Goal: Information Seeking & Learning: Learn about a topic

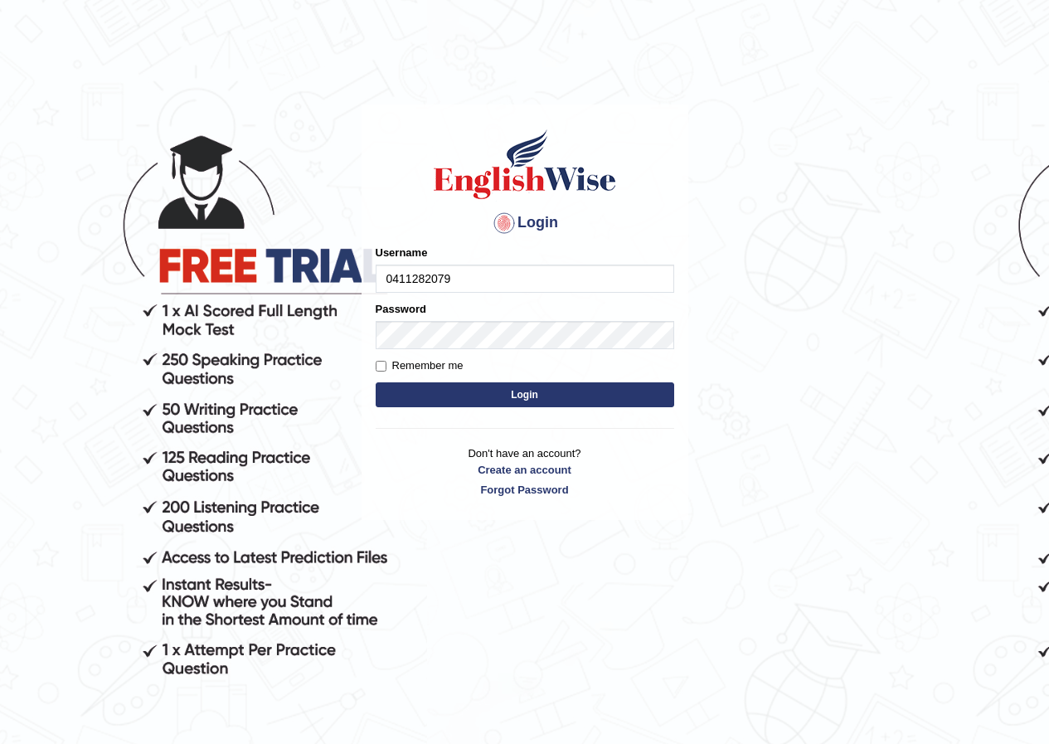
type input "0411282079"
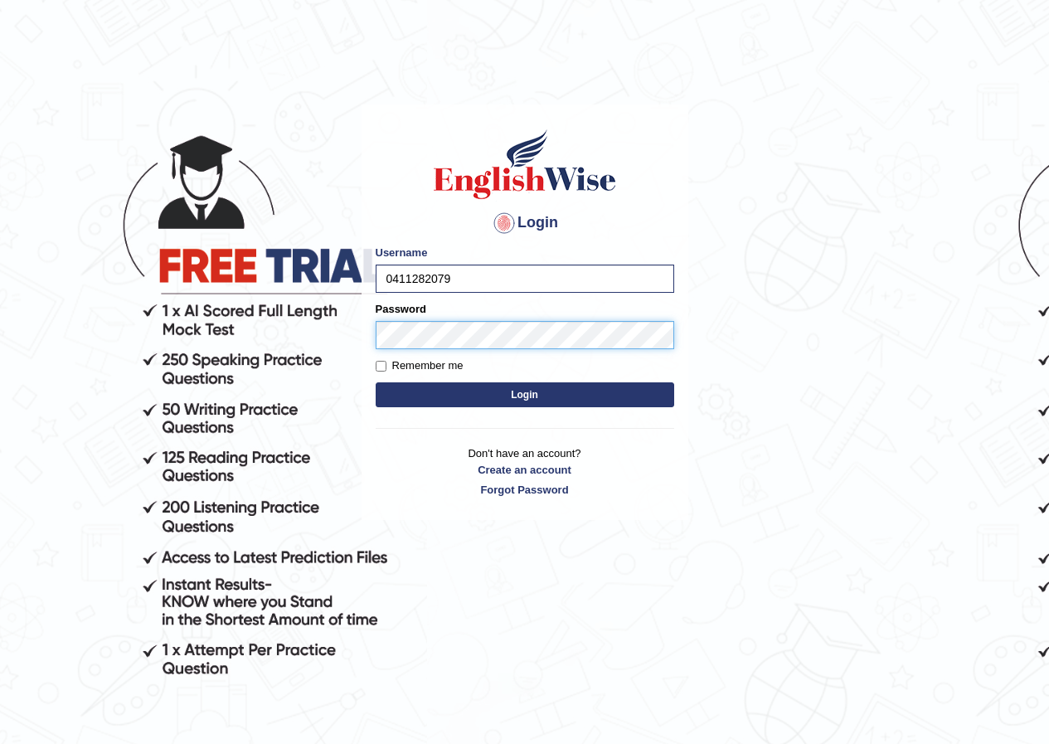
click at [376, 382] on button "Login" at bounding box center [525, 394] width 299 height 25
click at [595, 402] on button "Login" at bounding box center [525, 394] width 299 height 25
click at [505, 398] on button "Login" at bounding box center [525, 394] width 299 height 25
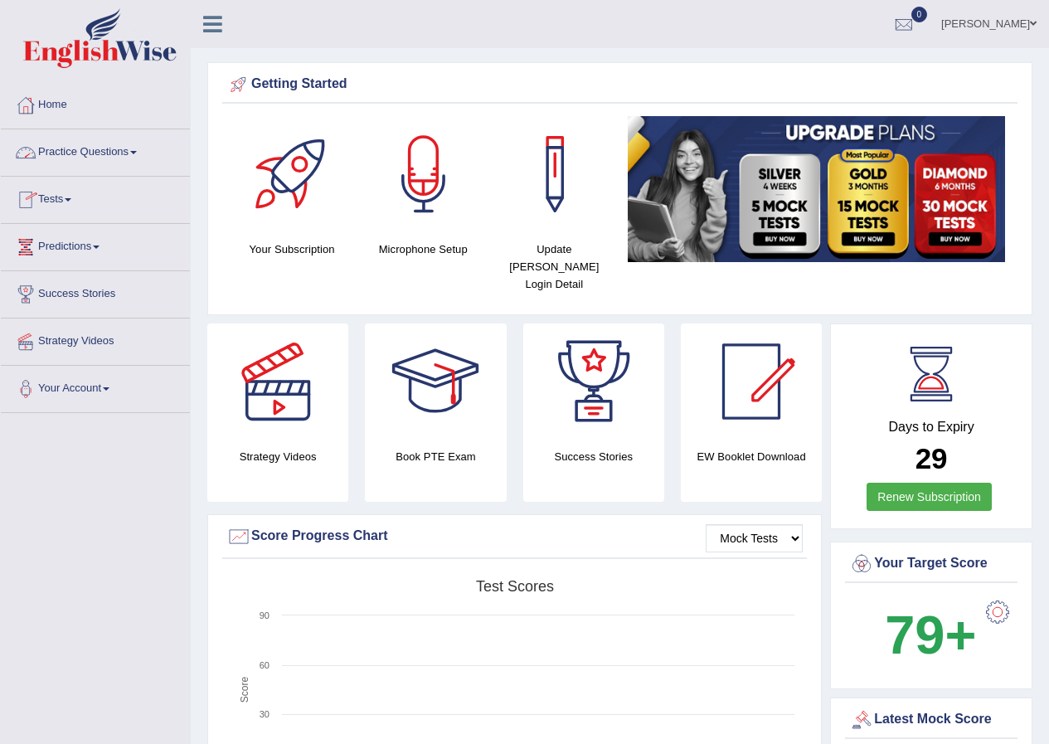
click at [66, 196] on link "Tests" at bounding box center [95, 197] width 189 height 41
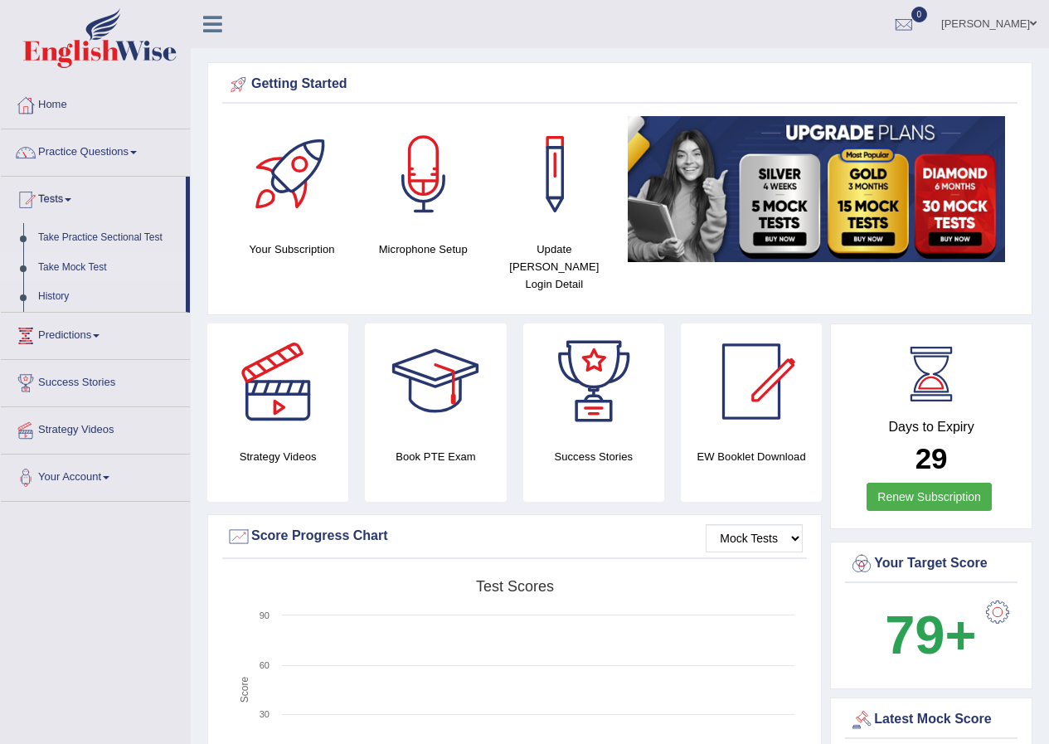
click at [90, 265] on link "Take Mock Test" at bounding box center [108, 268] width 155 height 30
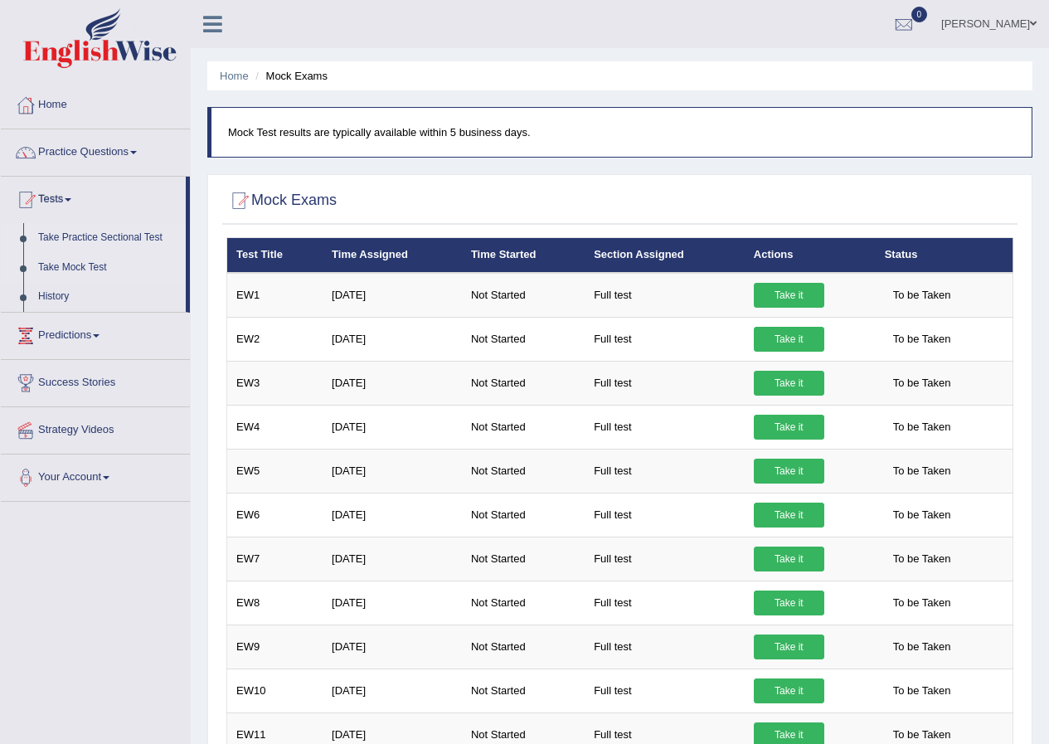
click at [115, 236] on link "Take Practice Sectional Test" at bounding box center [108, 238] width 155 height 30
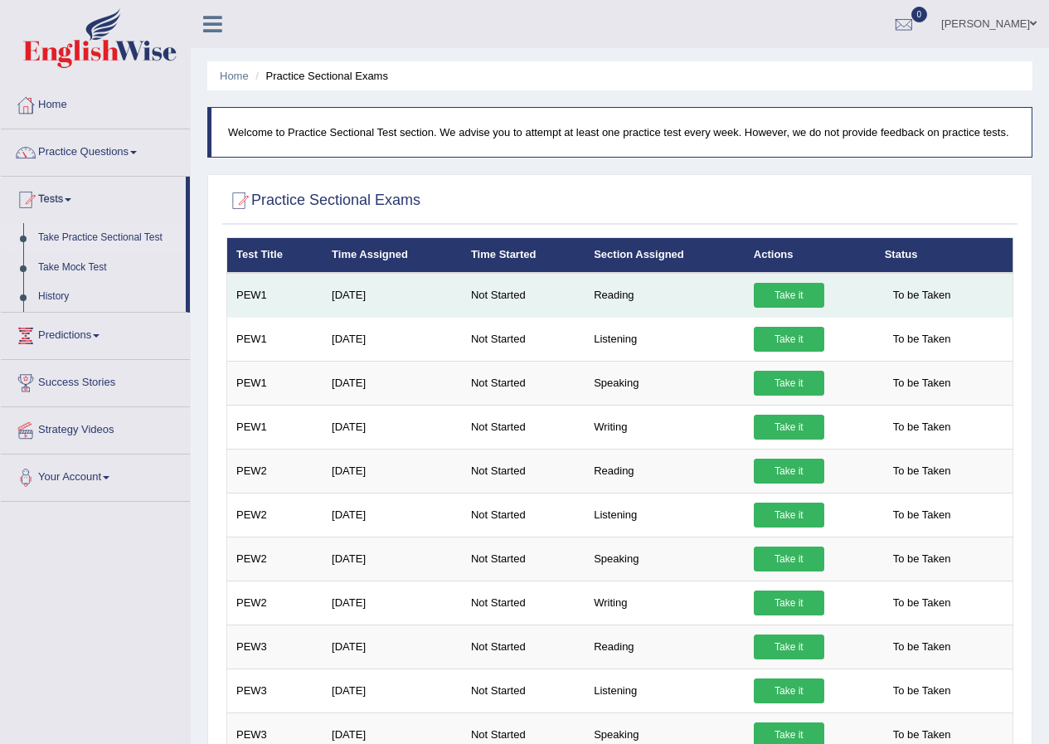
click at [790, 299] on link "Take it" at bounding box center [789, 295] width 70 height 25
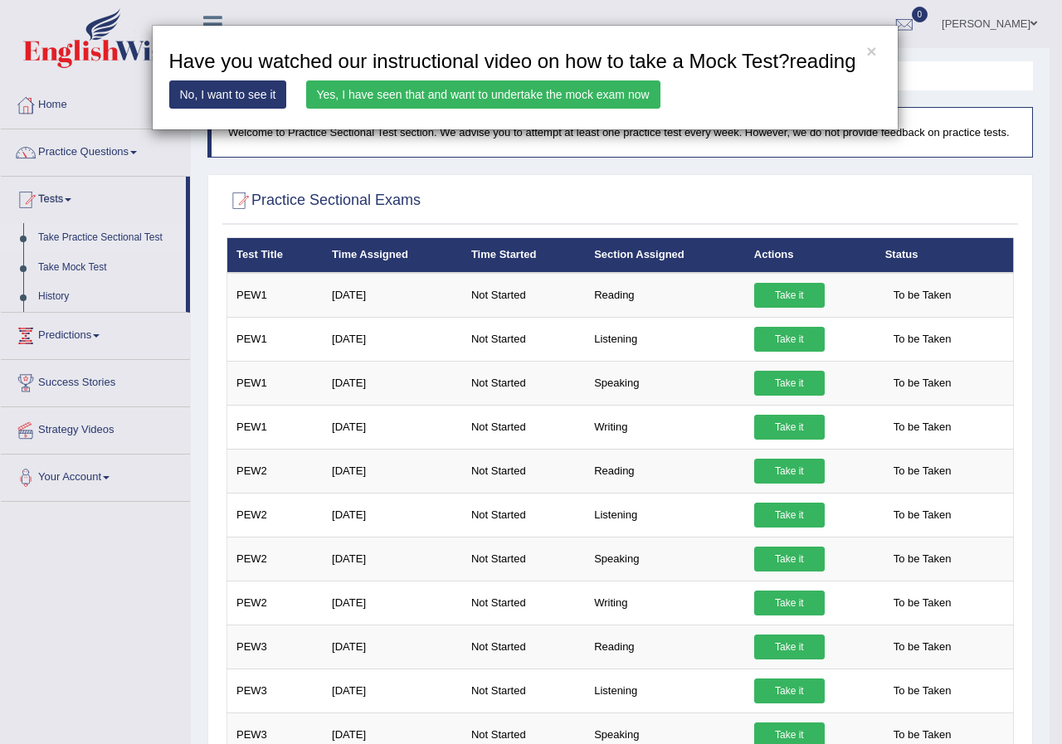
click at [485, 87] on link "Yes, I have seen that and want to undertake the mock exam now" at bounding box center [483, 94] width 354 height 28
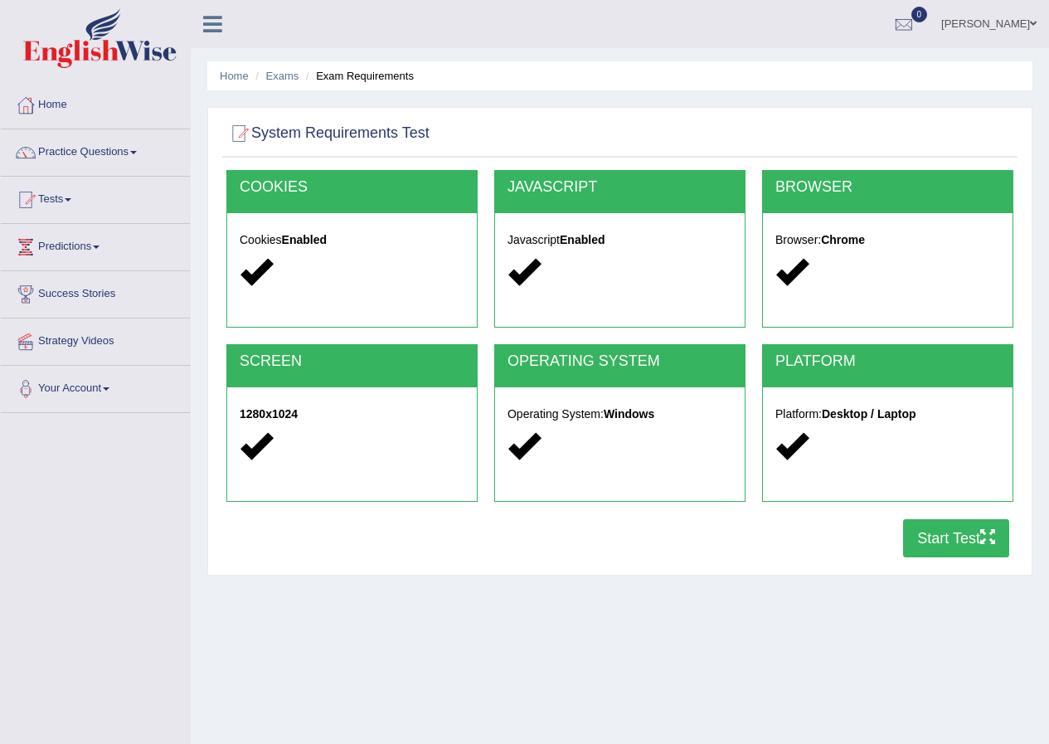
click at [971, 538] on button "Start Test" at bounding box center [956, 538] width 106 height 38
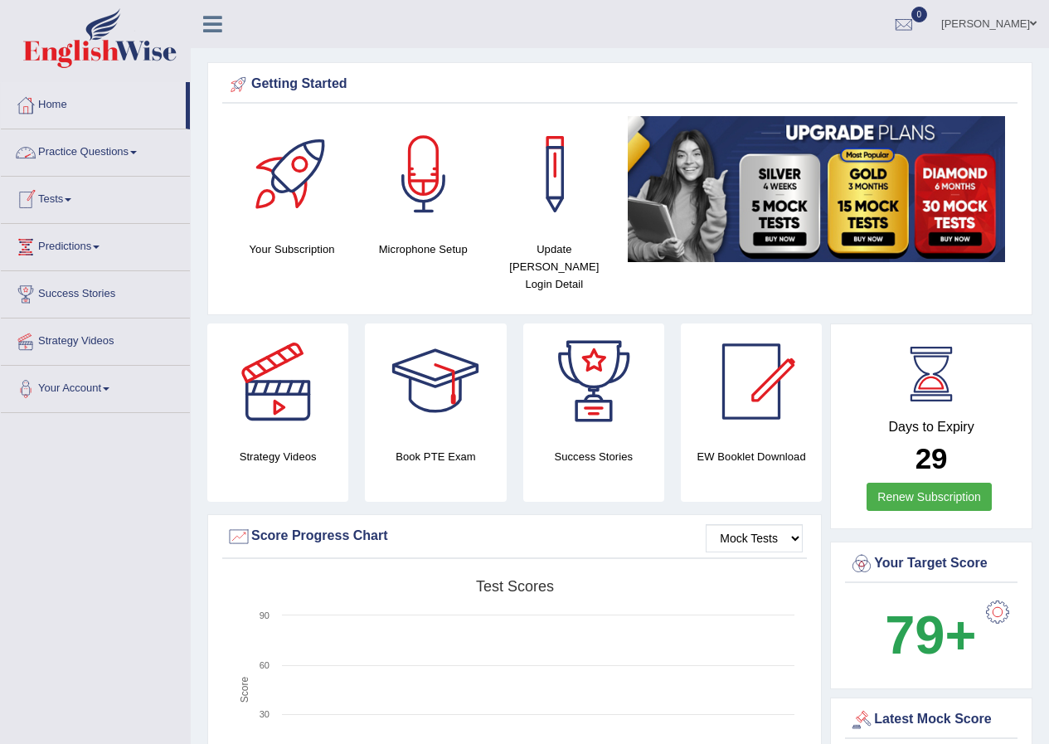
click at [62, 200] on link "Tests" at bounding box center [95, 197] width 189 height 41
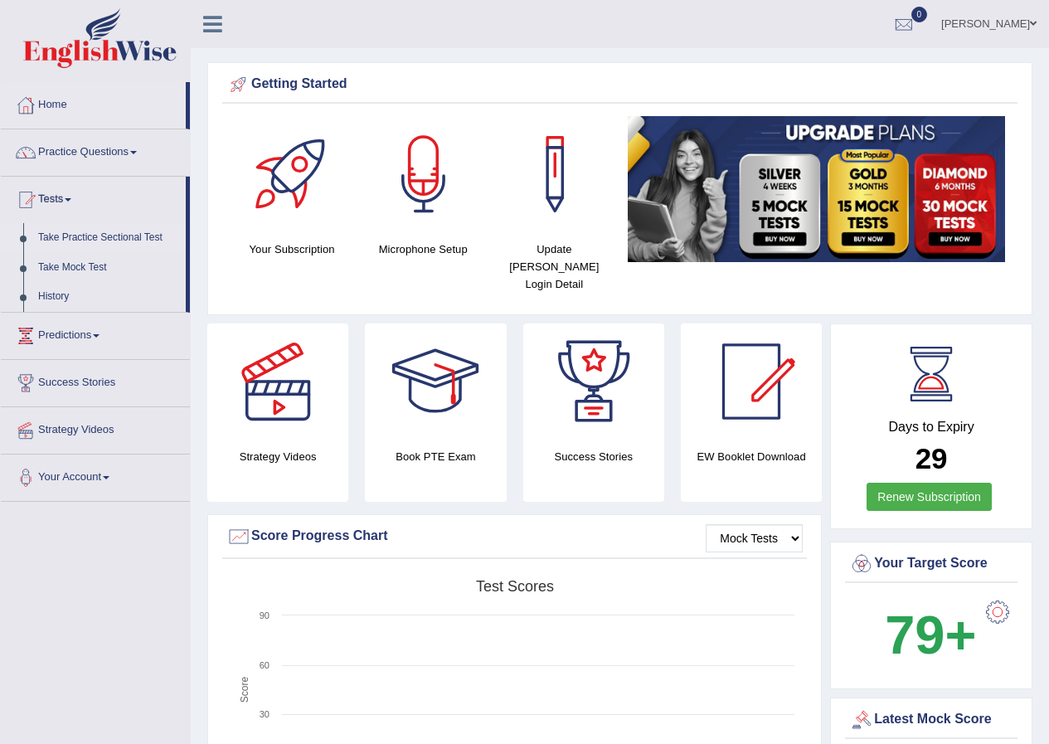
click at [78, 232] on link "Take Practice Sectional Test" at bounding box center [108, 238] width 155 height 30
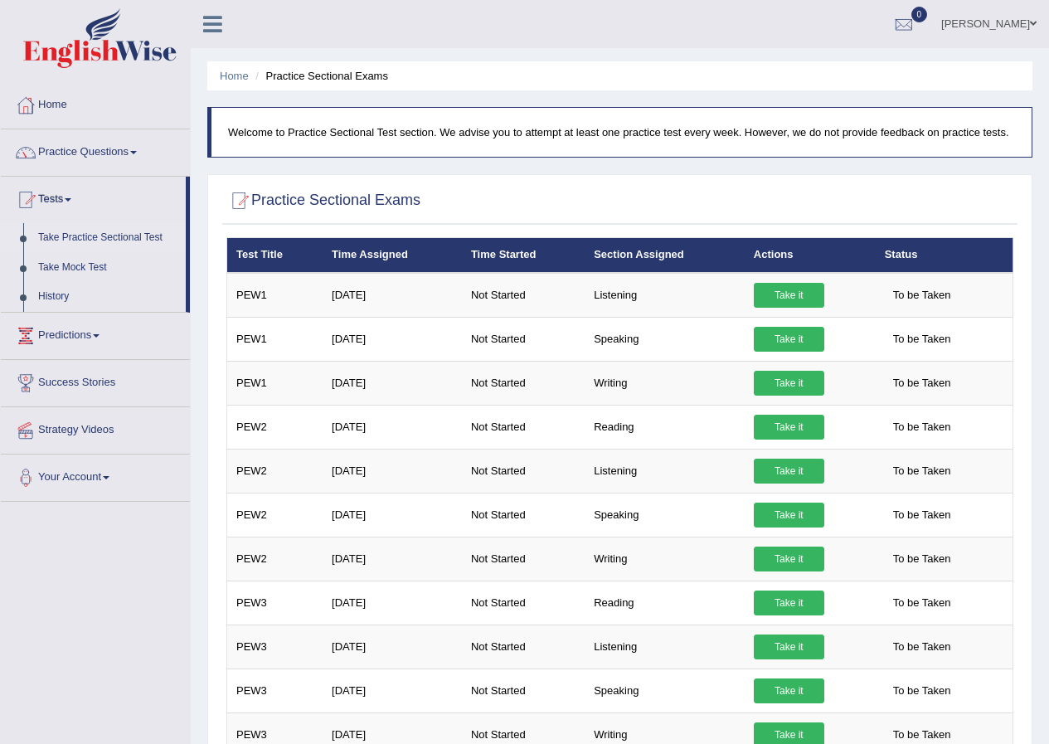
click at [89, 145] on link "Practice Questions" at bounding box center [95, 149] width 189 height 41
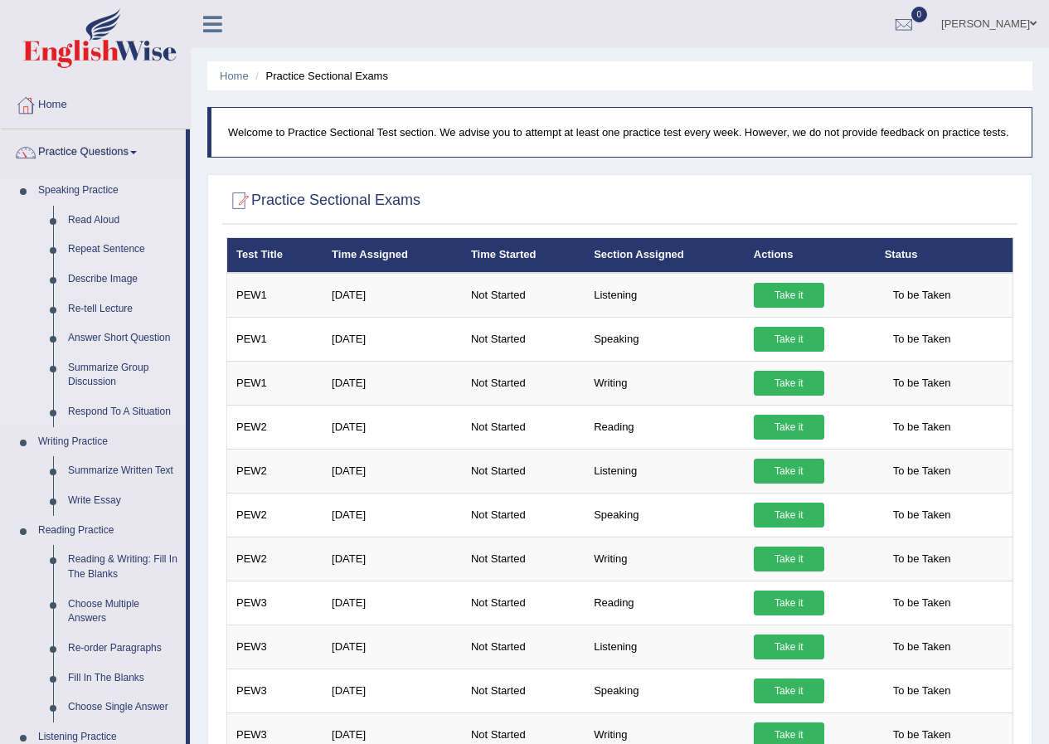
drag, startPoint x: 104, startPoint y: 210, endPoint x: 90, endPoint y: 229, distance: 23.7
click at [104, 210] on link "Read Aloud" at bounding box center [123, 221] width 125 height 30
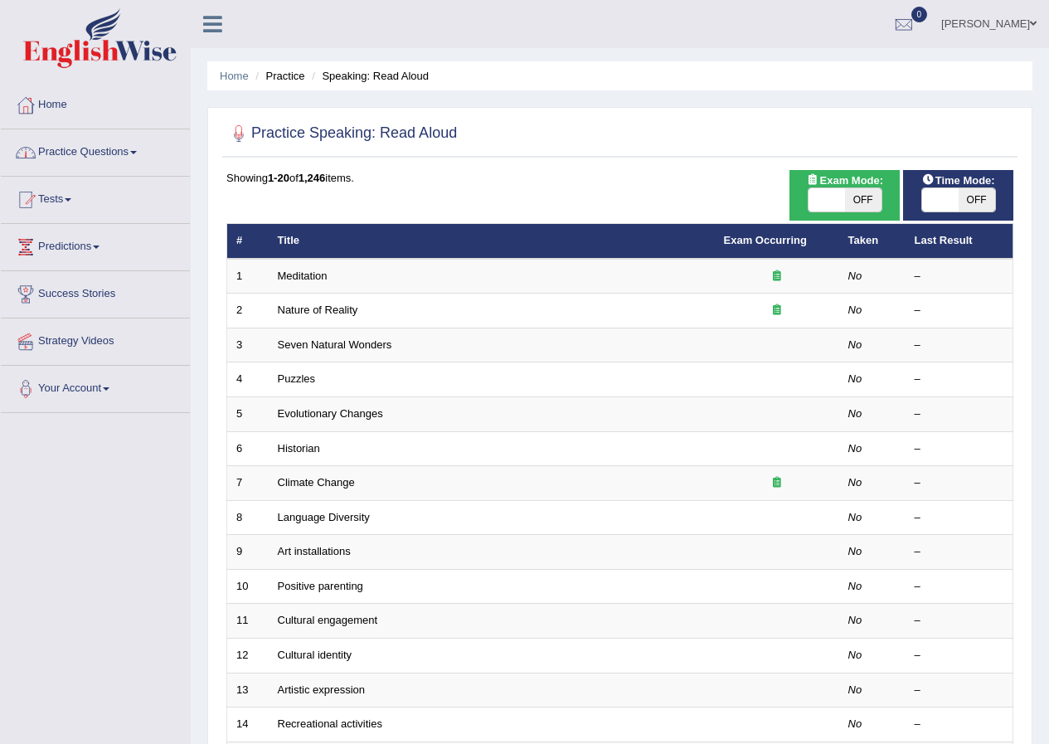
click at [133, 150] on link "Practice Questions" at bounding box center [95, 149] width 189 height 41
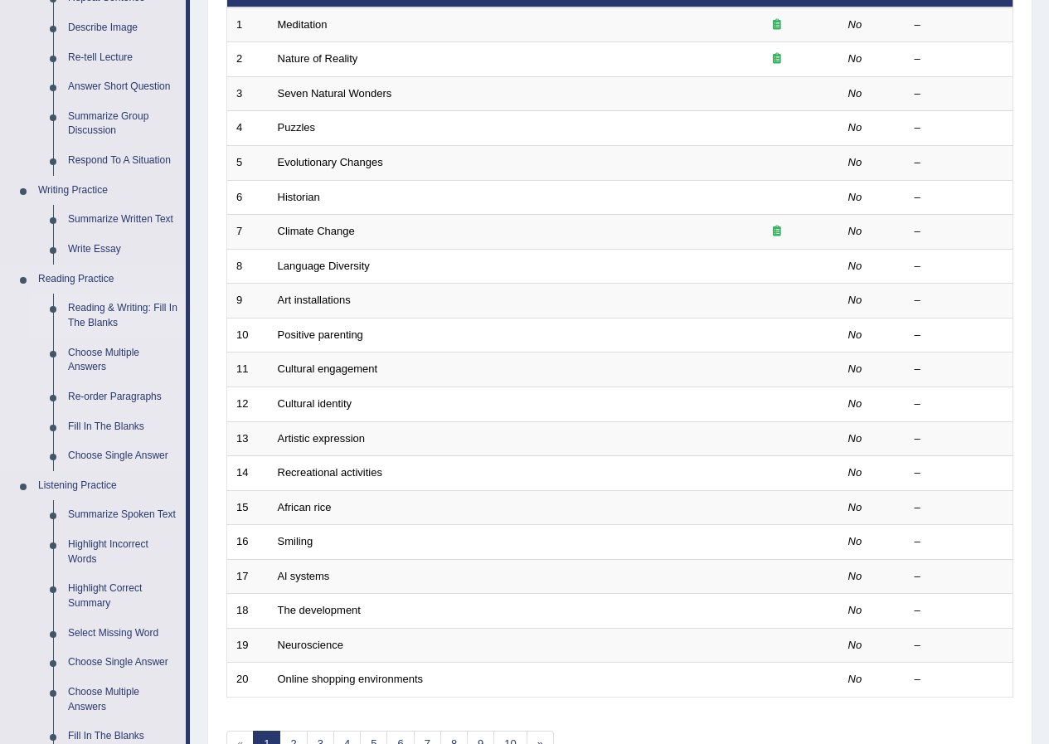
scroll to position [415, 0]
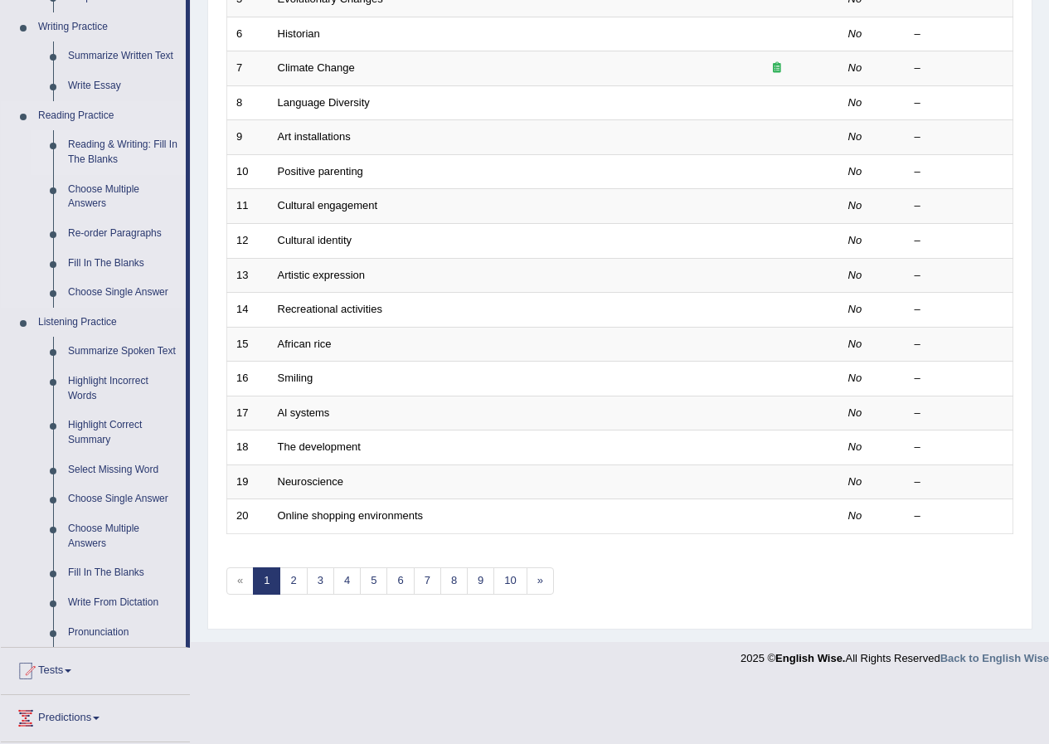
click at [88, 148] on link "Reading & Writing: Fill In The Blanks" at bounding box center [123, 152] width 125 height 44
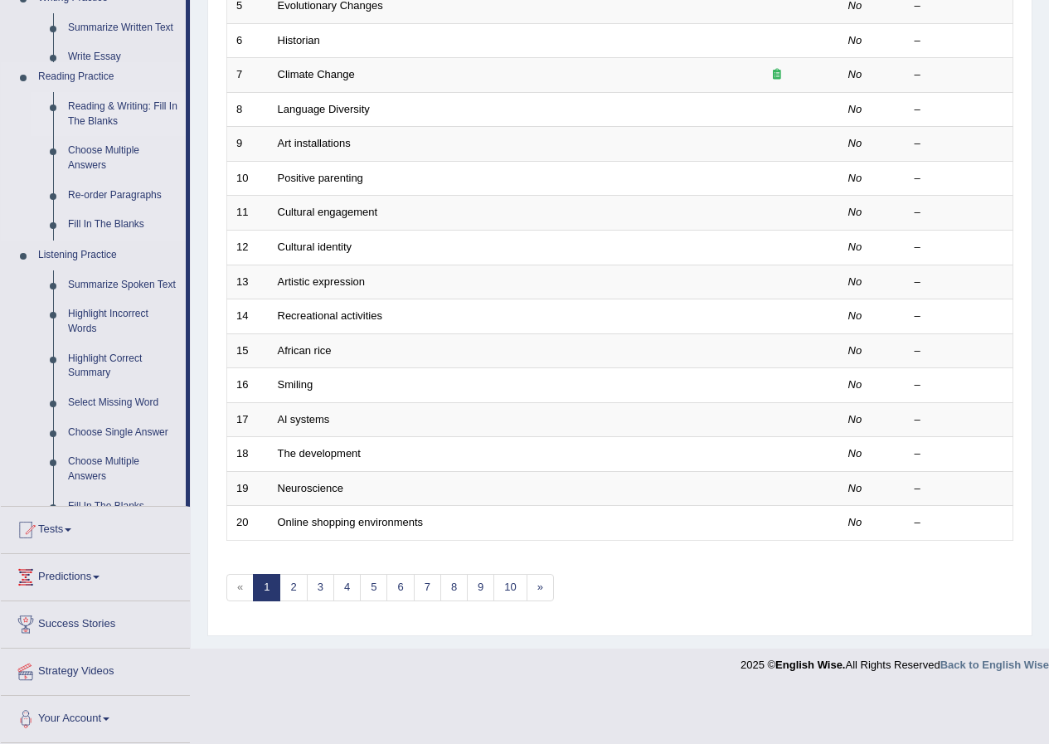
scroll to position [354, 0]
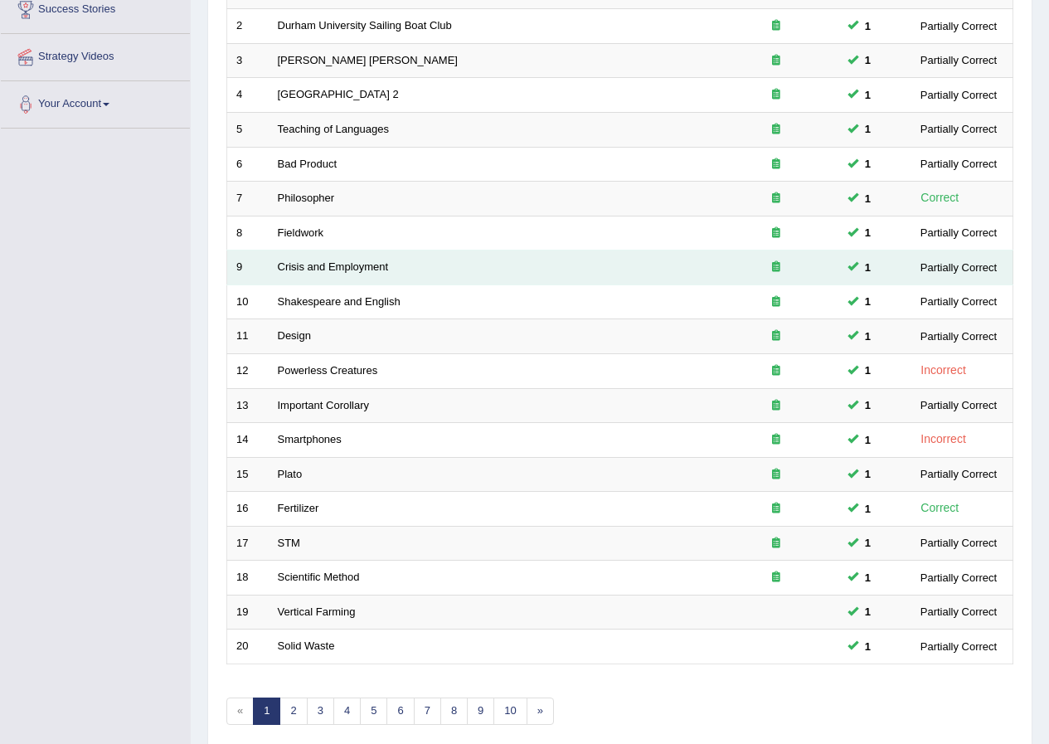
scroll to position [354, 0]
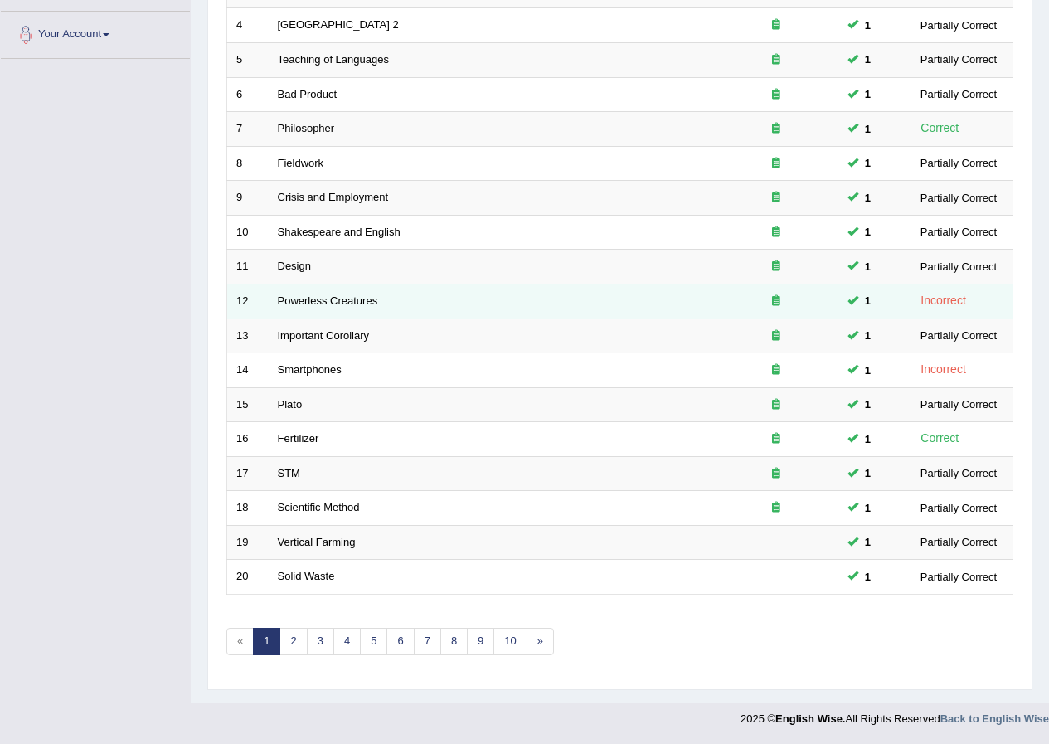
click at [770, 302] on div at bounding box center [776, 302] width 106 height 16
click at [319, 294] on link "Powerless Creatures" at bounding box center [328, 300] width 100 height 12
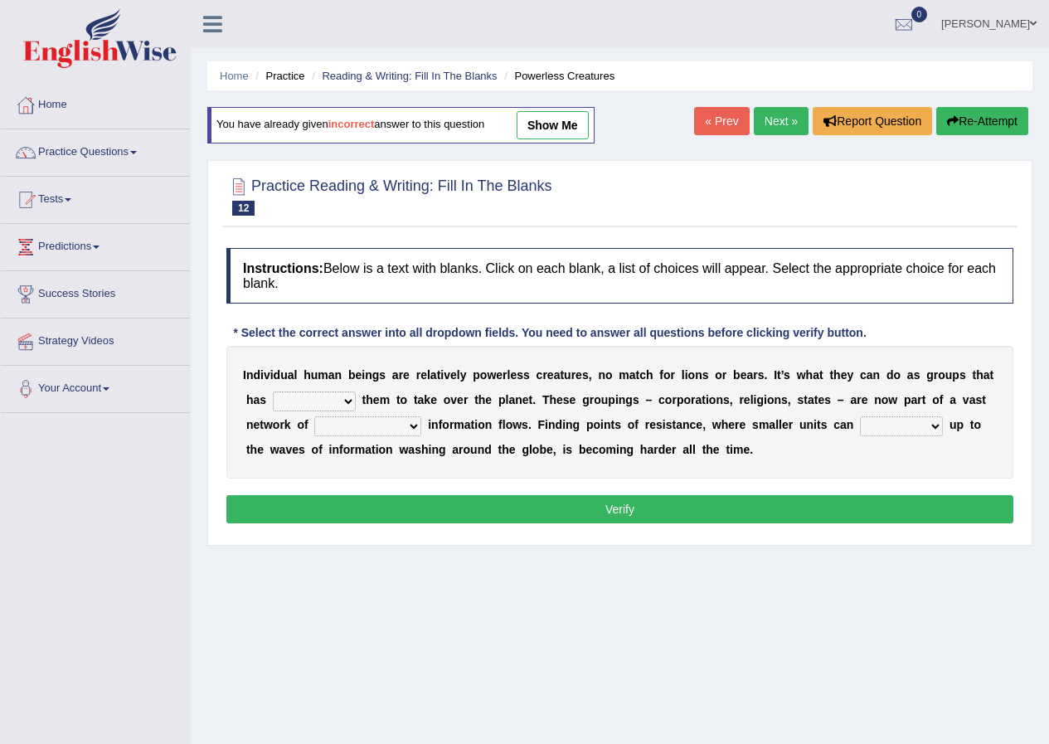
click at [344, 399] on select "enabled contended embodied conjured" at bounding box center [314, 401] width 83 height 20
select select "conjured"
click at [273, 391] on select "enabled contended embodied conjured" at bounding box center [314, 401] width 83 height 20
click at [413, 424] on select "interconnected overlapping fastened exploited" at bounding box center [367, 426] width 107 height 20
click at [314, 416] on select "interconnected overlapping fastened exploited" at bounding box center [367, 426] width 107 height 20
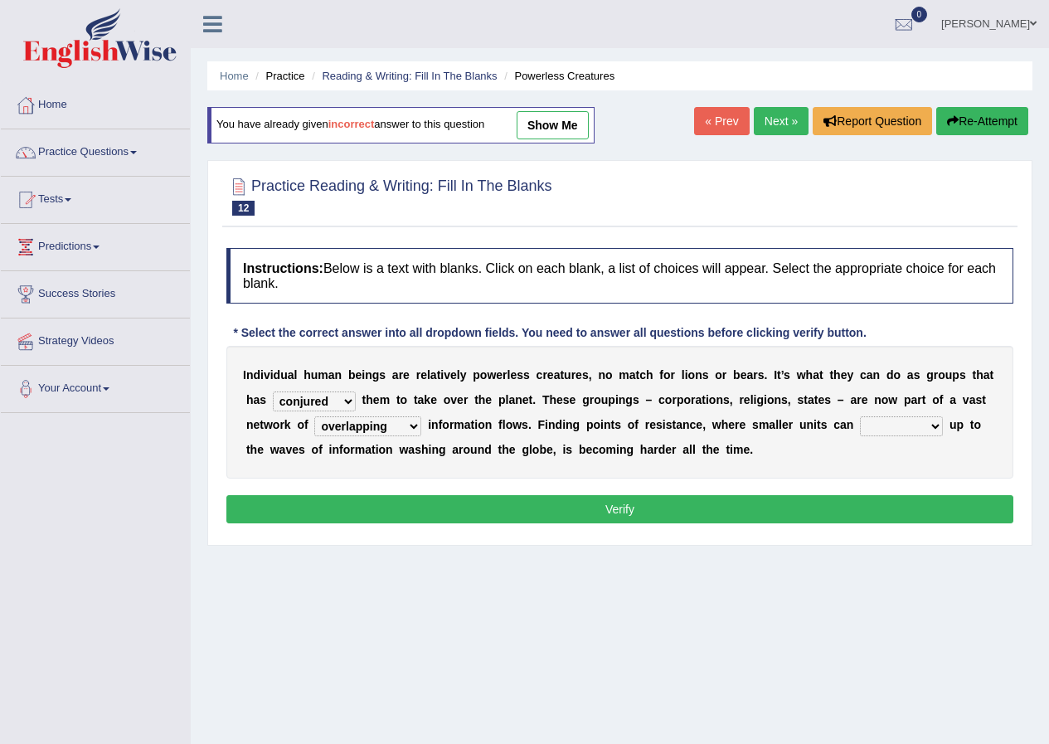
click at [410, 424] on select "interconnected overlapping fastened exploited" at bounding box center [367, 426] width 107 height 20
select select "fastened"
click at [314, 416] on select "interconnected overlapping fastened exploited" at bounding box center [367, 426] width 107 height 20
click at [403, 426] on select "interconnected overlapping fastened exploited" at bounding box center [367, 426] width 107 height 20
click at [500, 539] on div "Practice Reading & Writing: Fill In The Blanks 12 Powerless Creatures Instructi…" at bounding box center [619, 353] width 825 height 386
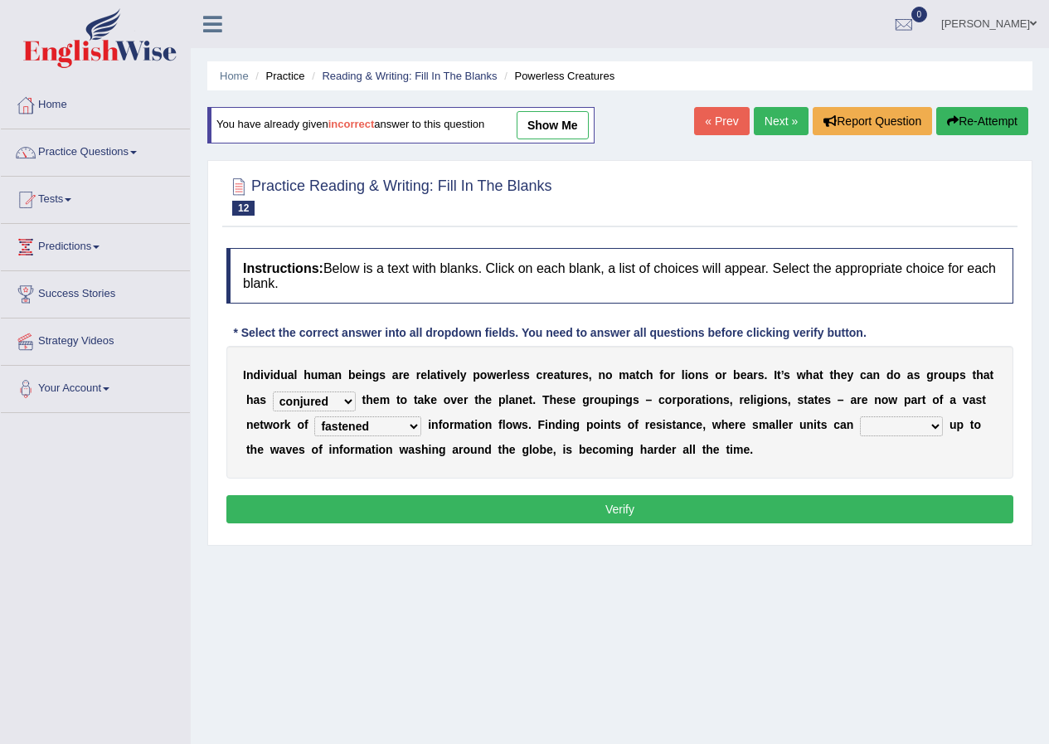
click at [918, 428] on select "stand raise hail pump" at bounding box center [901, 426] width 83 height 20
click at [860, 416] on select "stand raise hail pump" at bounding box center [901, 426] width 83 height 20
click at [919, 429] on select "stand raise hail pump" at bounding box center [901, 426] width 83 height 20
select select "stand"
click at [860, 416] on select "stand raise hail pump" at bounding box center [901, 426] width 83 height 20
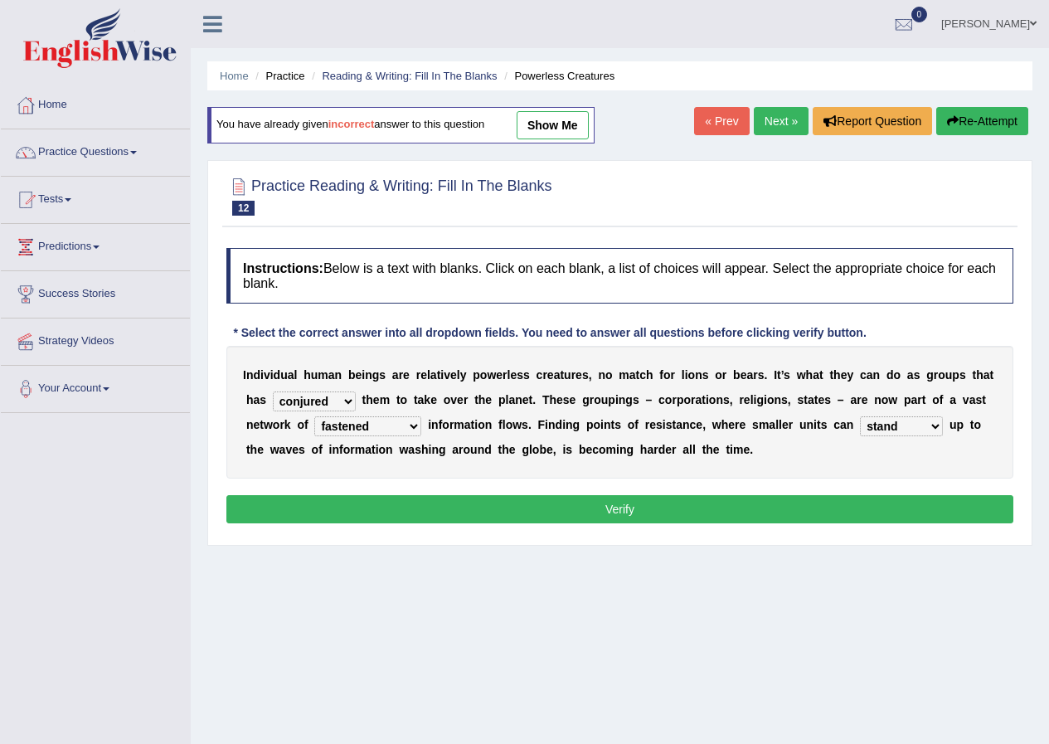
click at [851, 508] on button "Verify" at bounding box center [619, 509] width 787 height 28
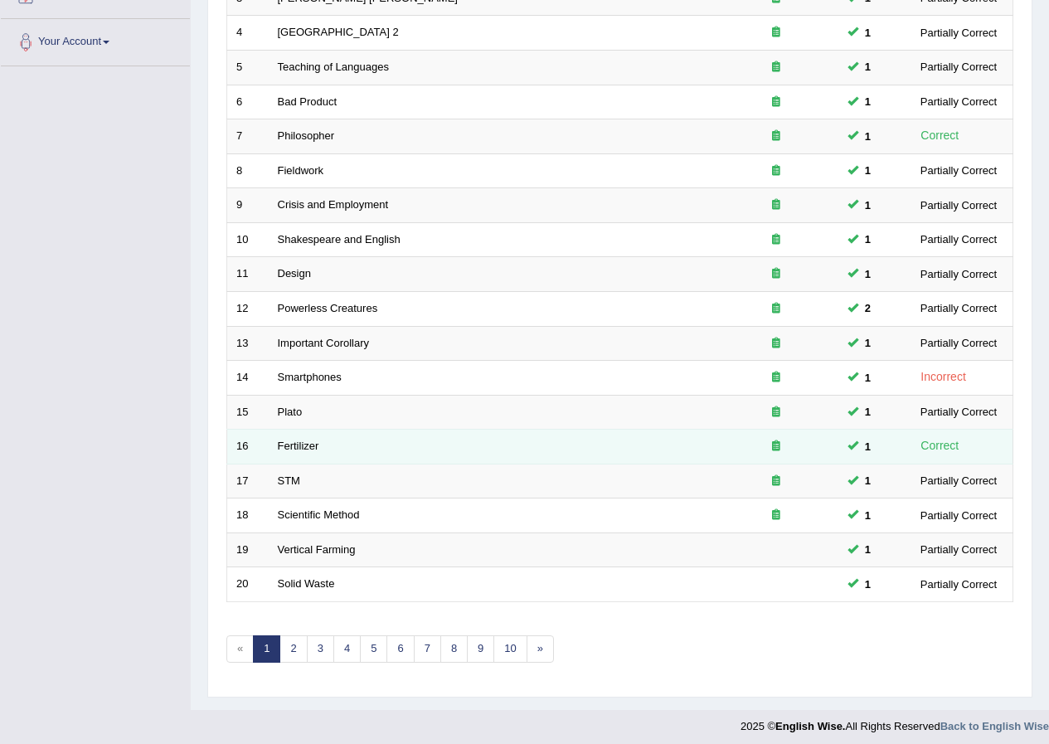
scroll to position [354, 0]
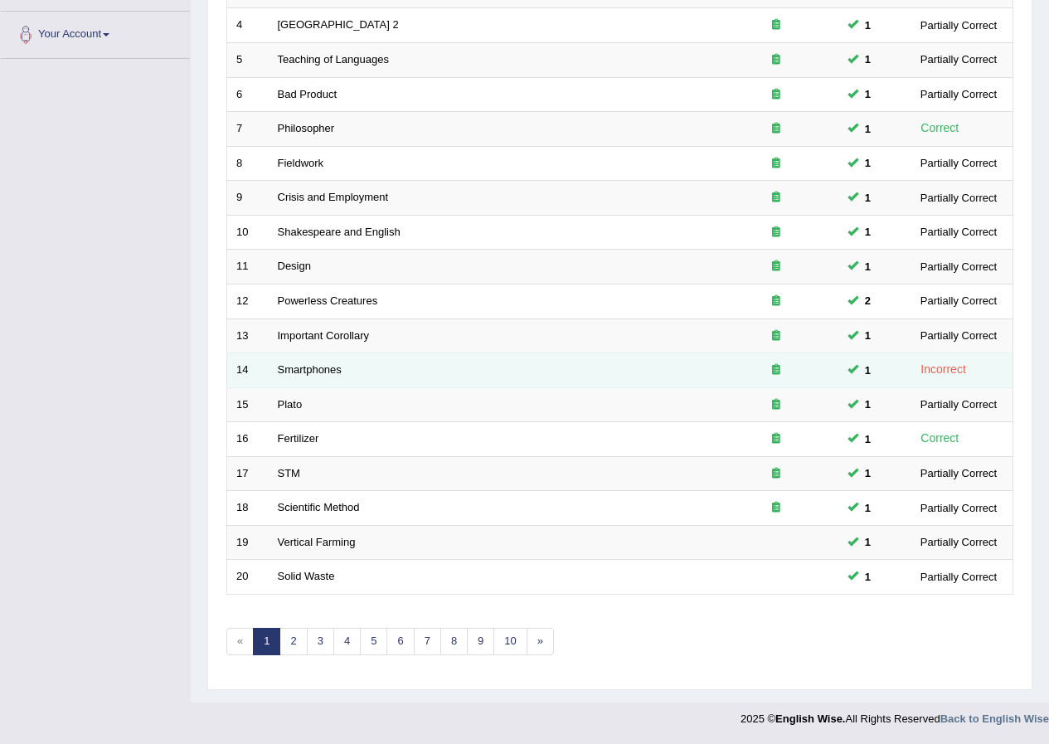
click at [870, 366] on span "1" at bounding box center [867, 370] width 19 height 17
click at [315, 370] on link "Smartphones" at bounding box center [310, 369] width 64 height 12
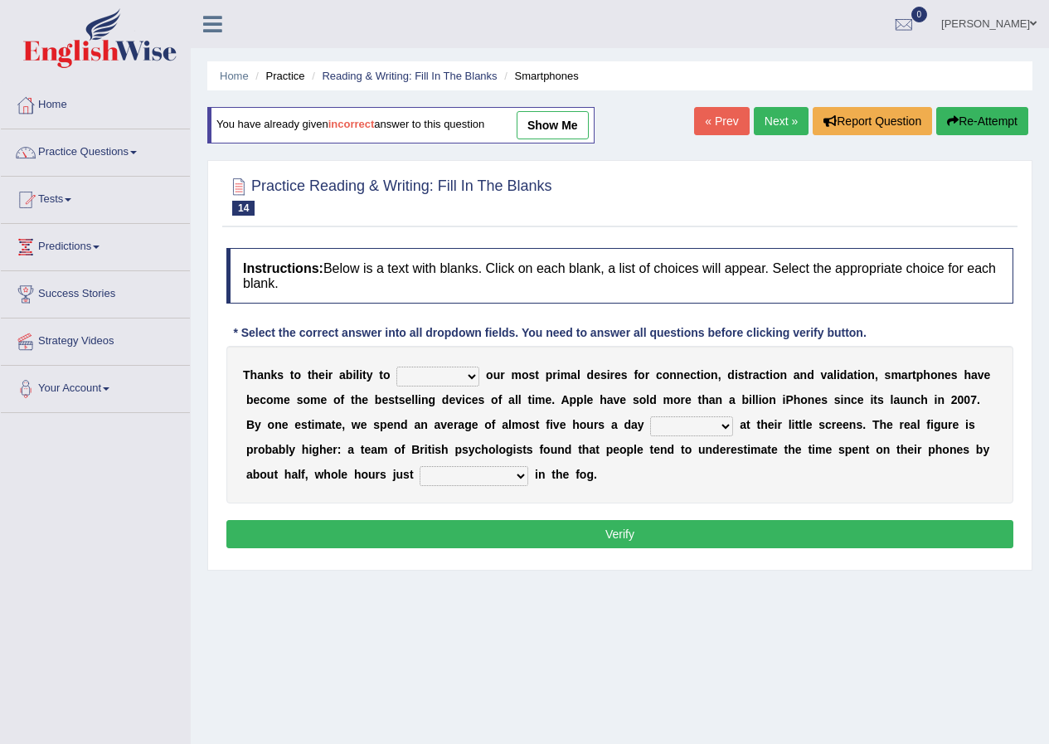
click at [463, 377] on select "hijack describe sharpen conserve" at bounding box center [437, 377] width 83 height 20
select select "conserve"
click at [396, 367] on select "hijack describe sharpen conserve" at bounding box center [437, 377] width 83 height 20
click at [461, 373] on select "hijack describe sharpen conserve" at bounding box center [437, 377] width 83 height 20
